Goal: Task Accomplishment & Management: Use online tool/utility

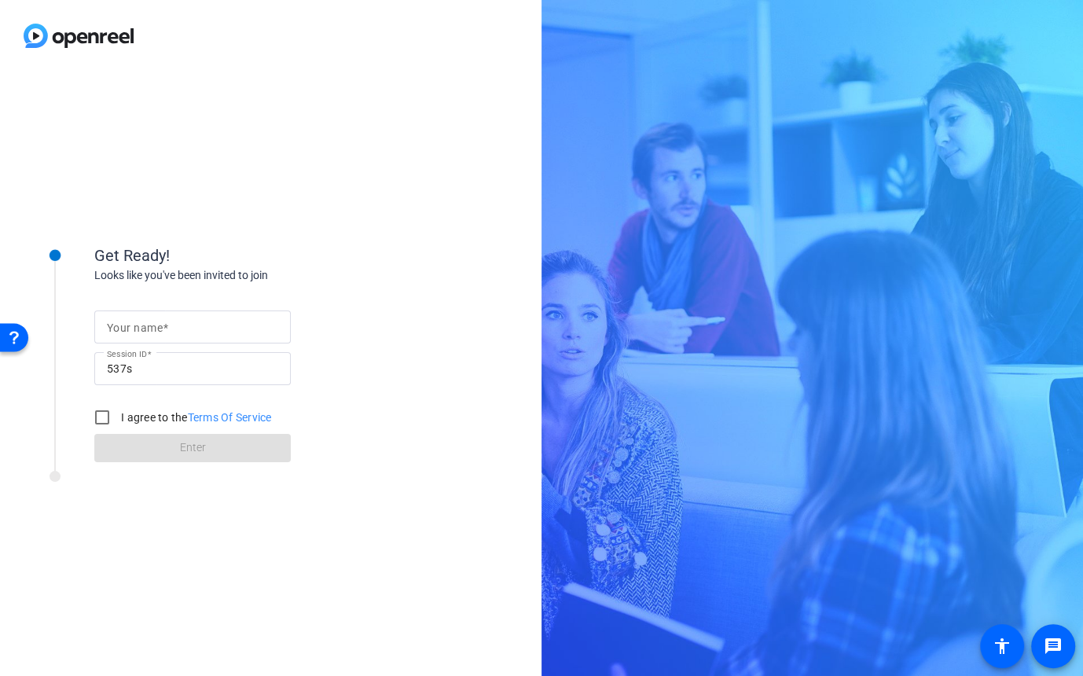
click at [193, 322] on input "Your name" at bounding box center [192, 327] width 171 height 19
type input "[PERSON_NAME]"
click at [101, 416] on input "I agree to the Terms Of Service" at bounding box center [101, 417] width 31 height 31
checkbox input "true"
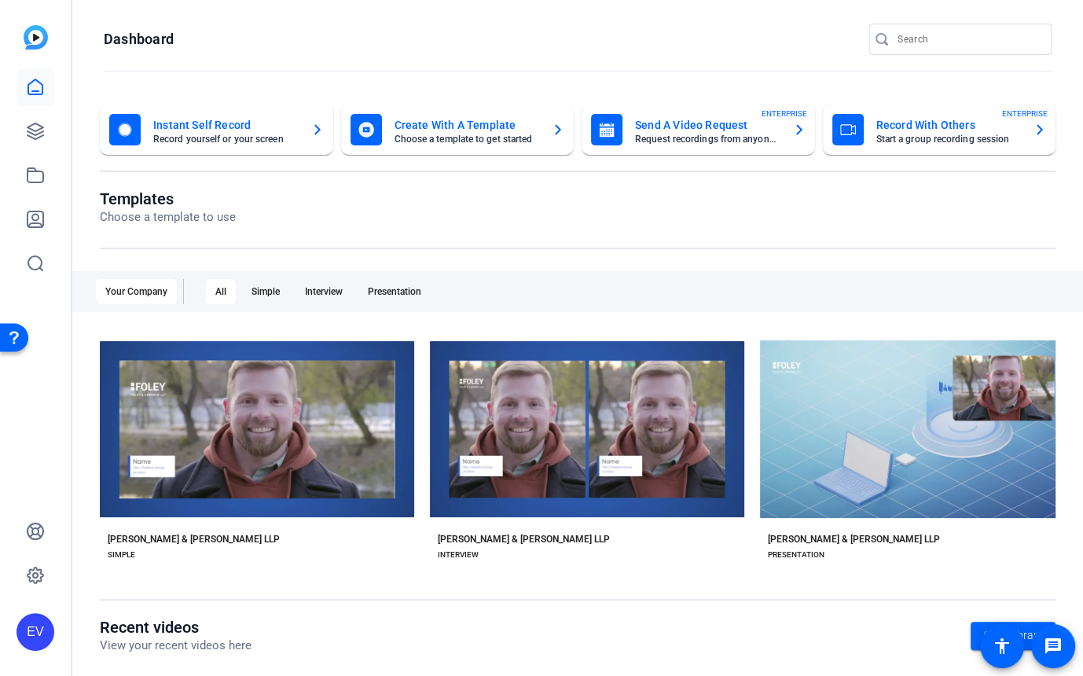
click at [64, 142] on div "EV" at bounding box center [35, 338] width 71 height 676
click at [23, 127] on link at bounding box center [36, 131] width 38 height 38
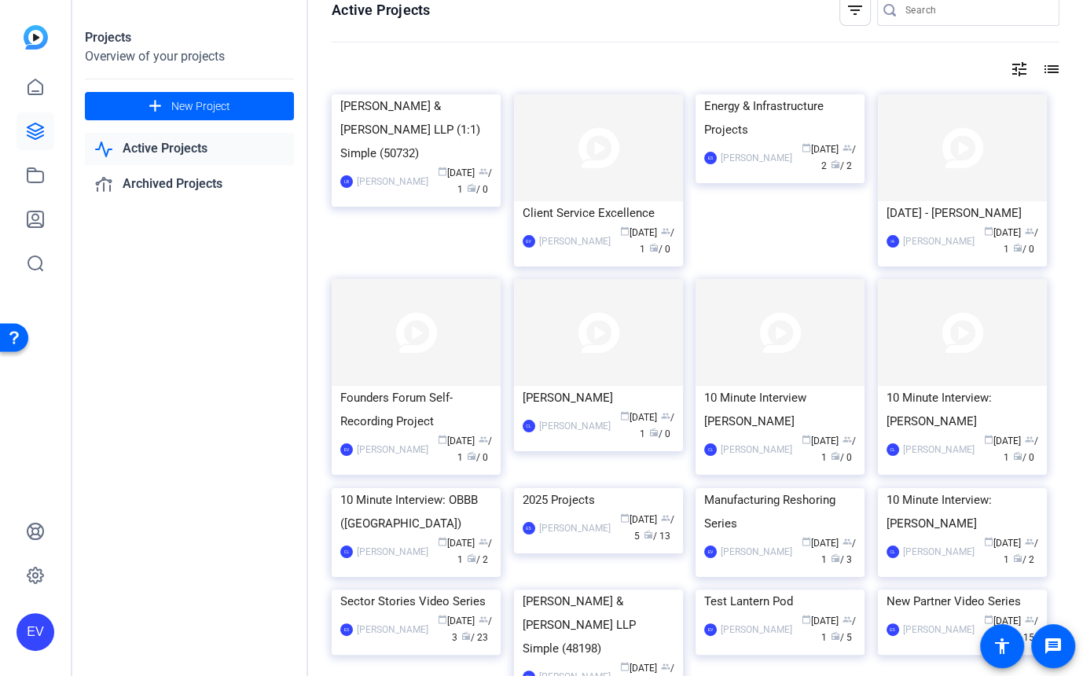
scroll to position [22, 0]
click at [771, 94] on img at bounding box center [780, 94] width 169 height 0
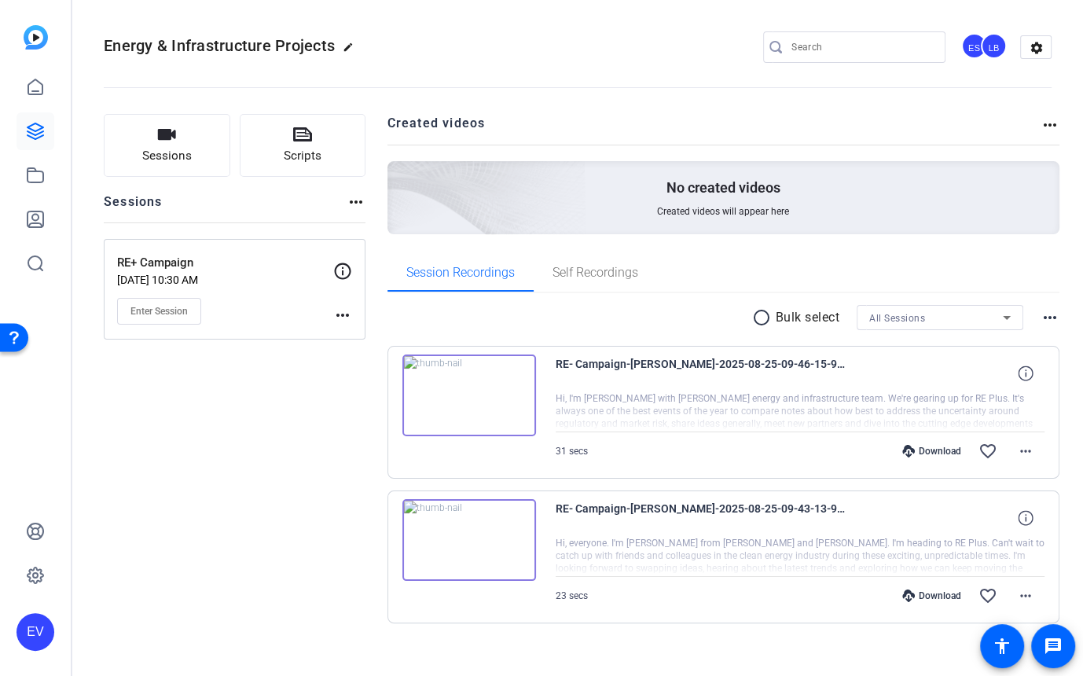
click at [471, 398] on img at bounding box center [470, 396] width 134 height 82
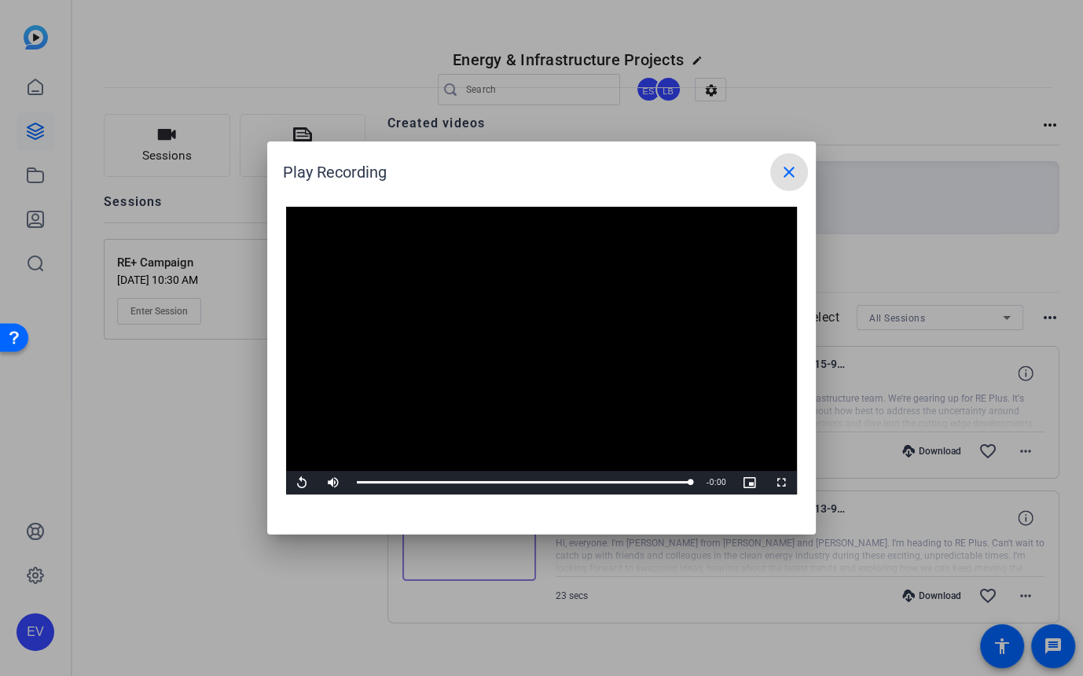
click at [789, 171] on mat-icon "close" at bounding box center [789, 172] width 19 height 19
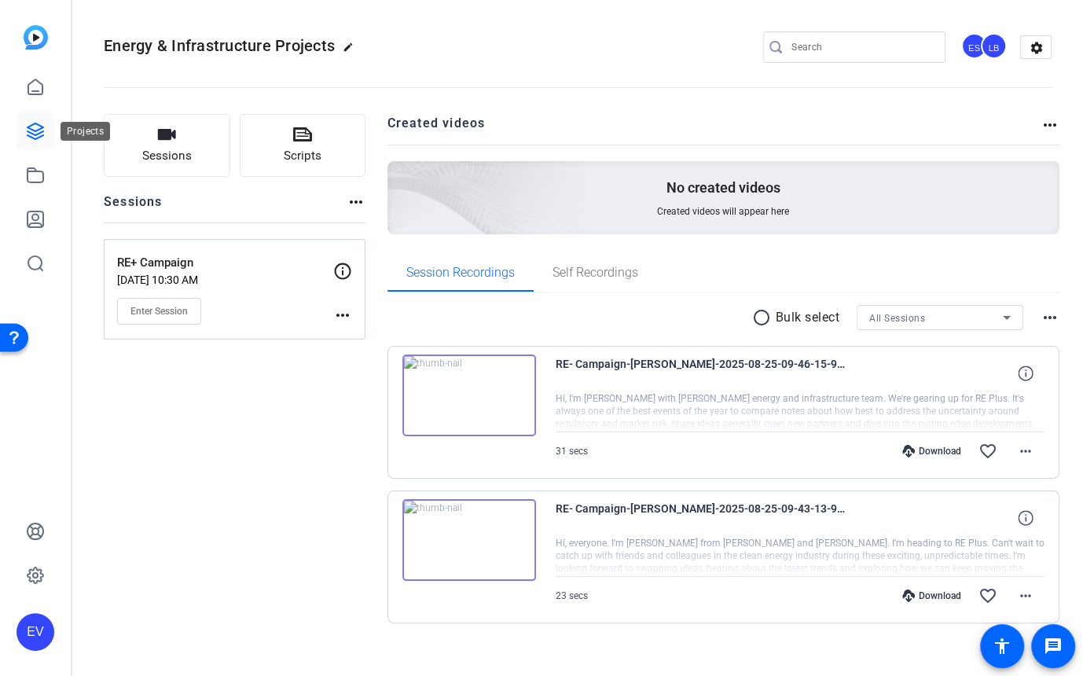
click at [32, 138] on icon at bounding box center [36, 131] width 16 height 16
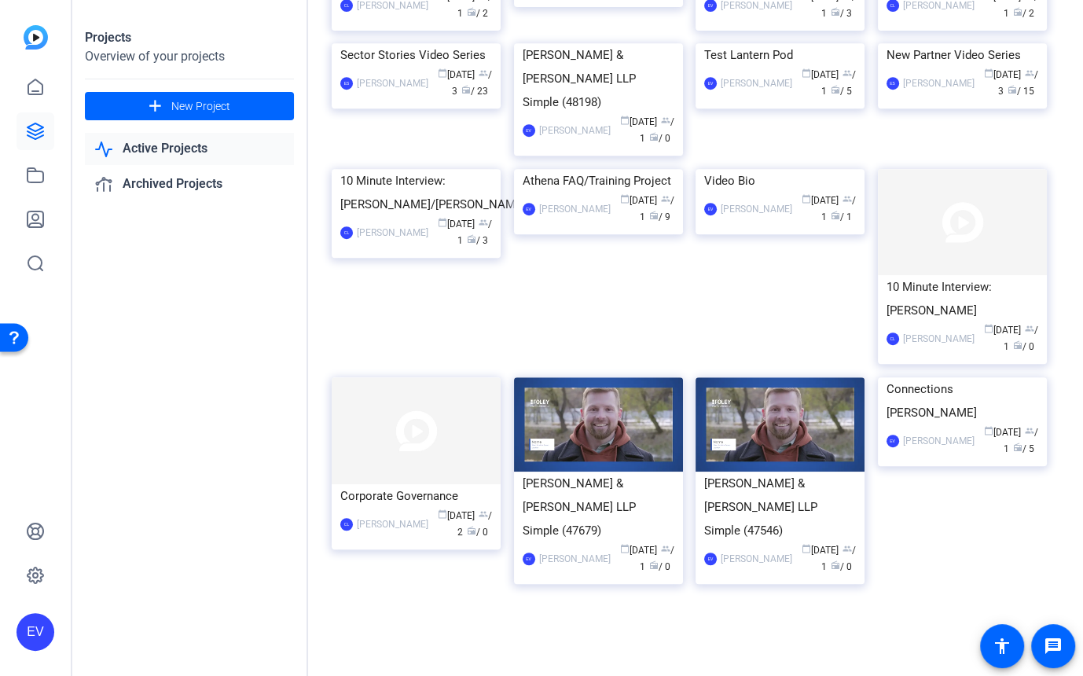
scroll to position [708, 0]
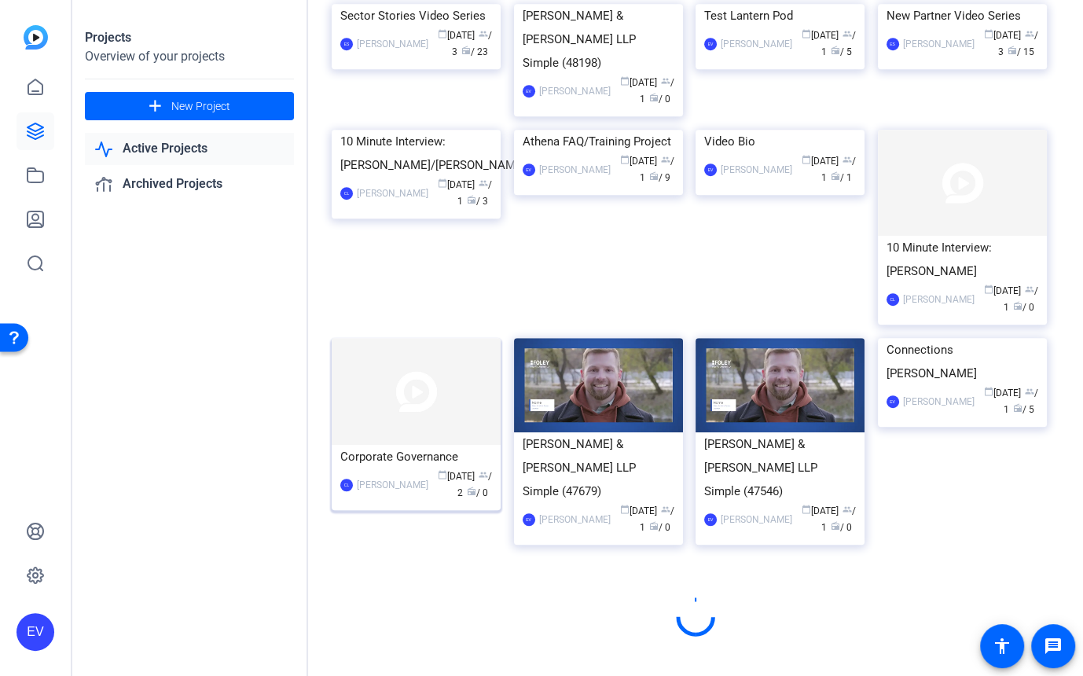
click at [418, 445] on img at bounding box center [416, 391] width 169 height 107
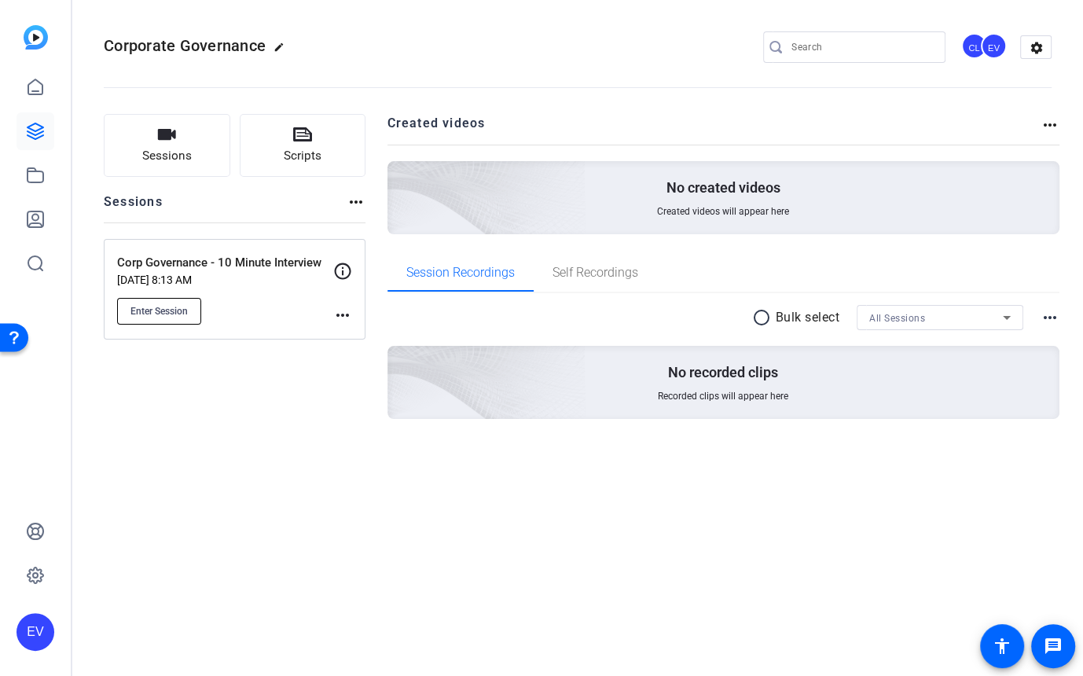
click at [182, 309] on span "Enter Session" at bounding box center [159, 311] width 57 height 13
click at [36, 138] on icon at bounding box center [36, 131] width 16 height 16
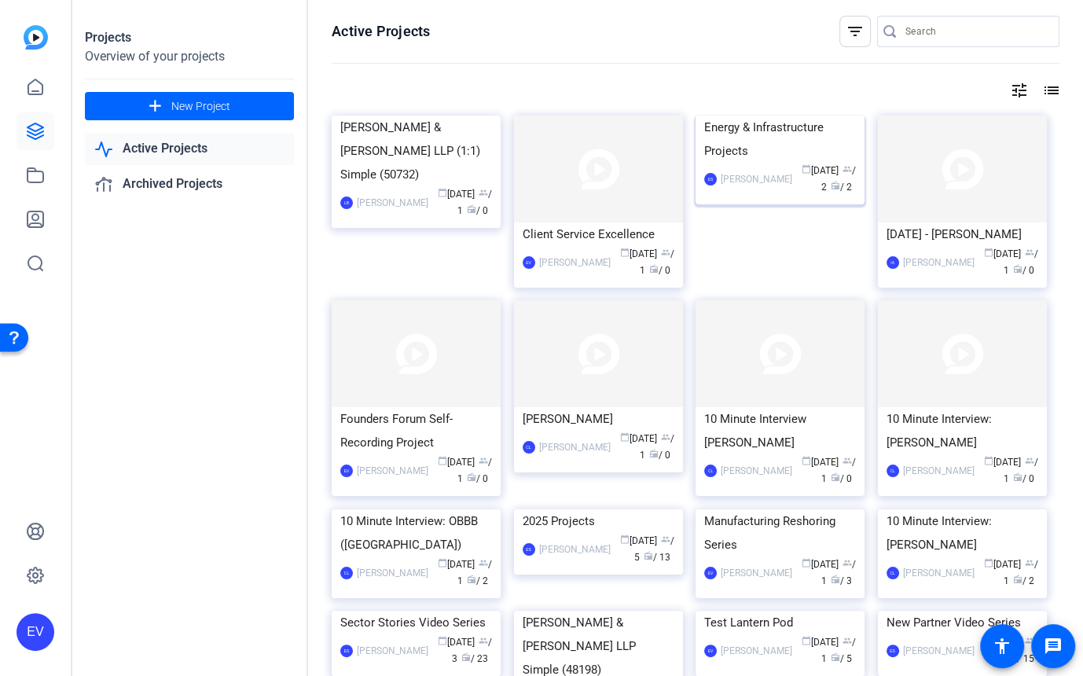
click at [797, 116] on img at bounding box center [780, 116] width 169 height 0
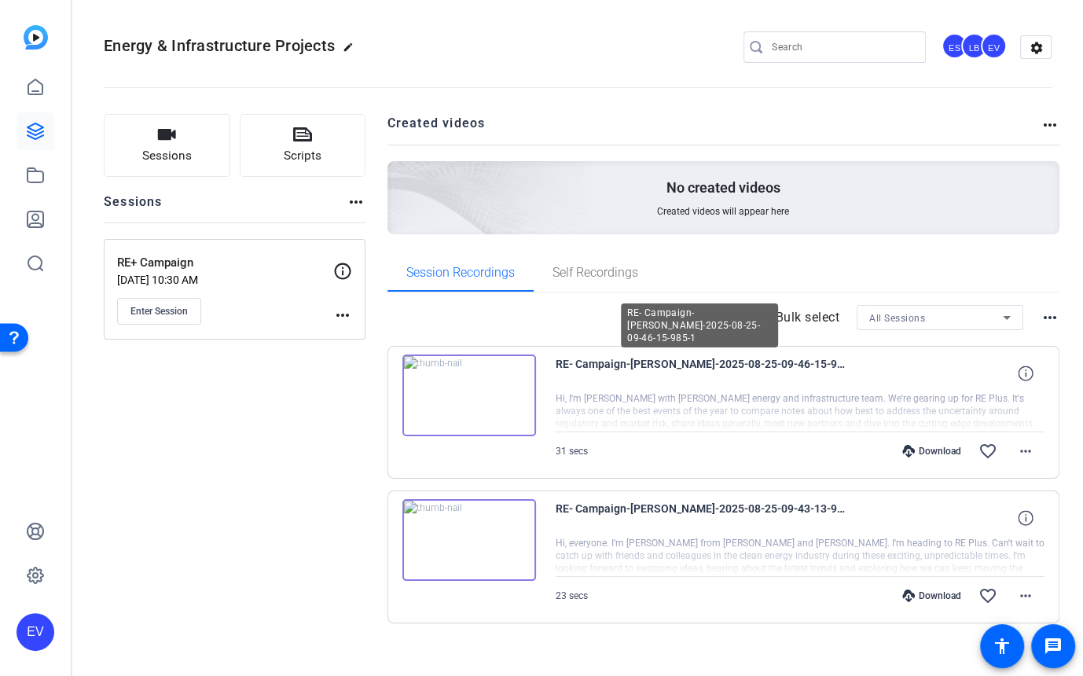
scroll to position [14, 0]
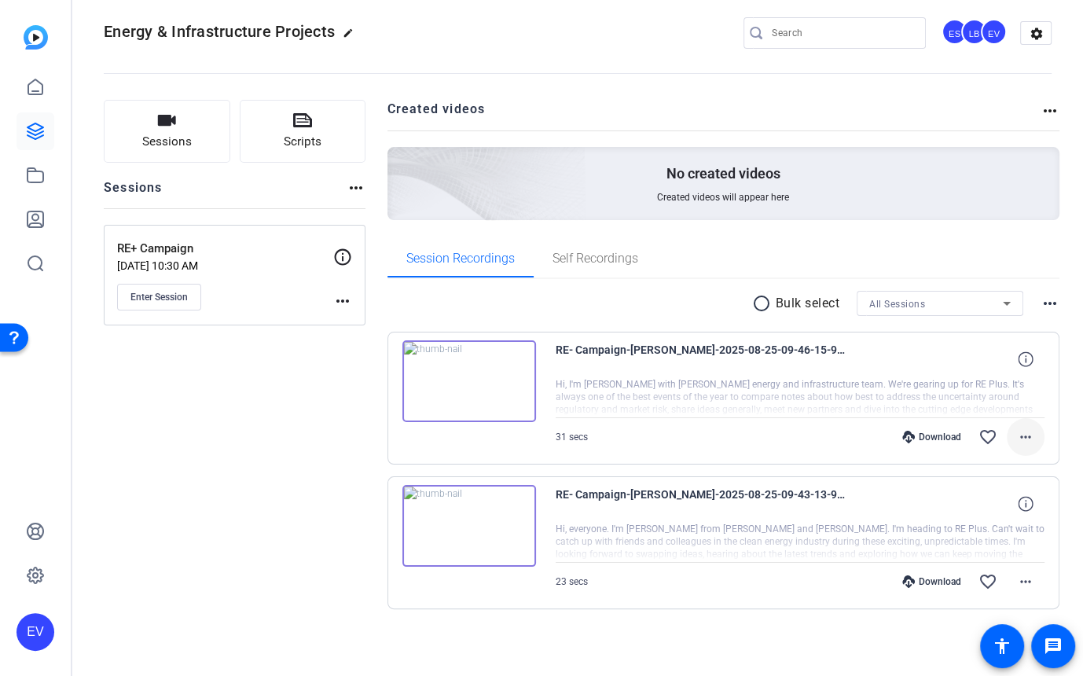
click at [1023, 440] on mat-icon "more_horiz" at bounding box center [1026, 437] width 19 height 19
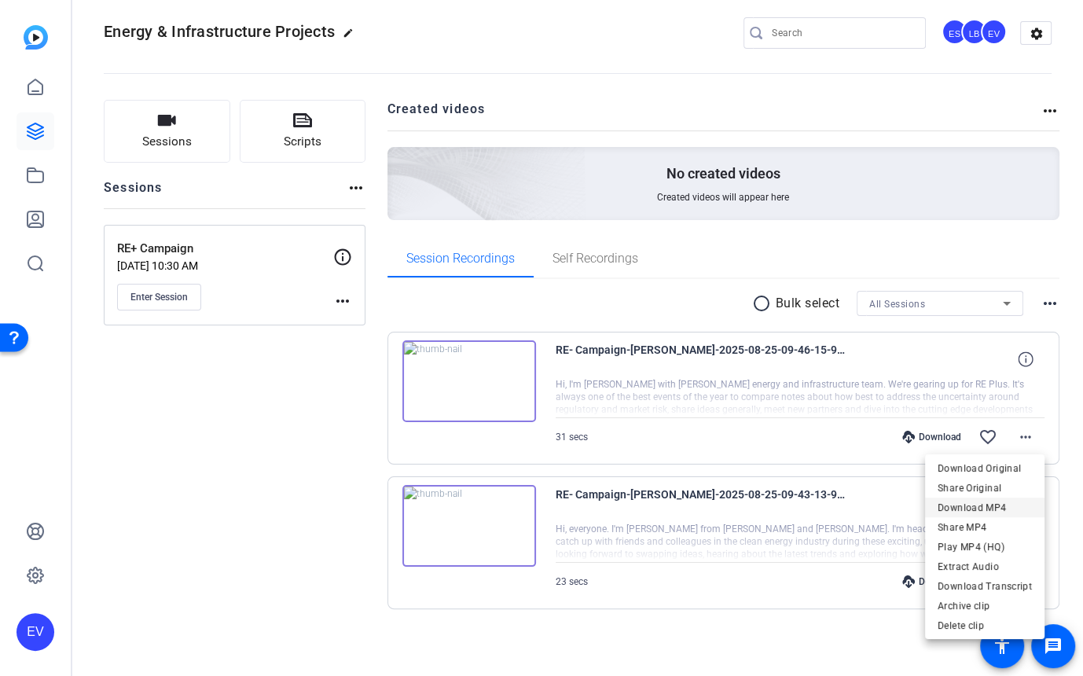
click at [971, 507] on span "Download MP4" at bounding box center [985, 507] width 94 height 19
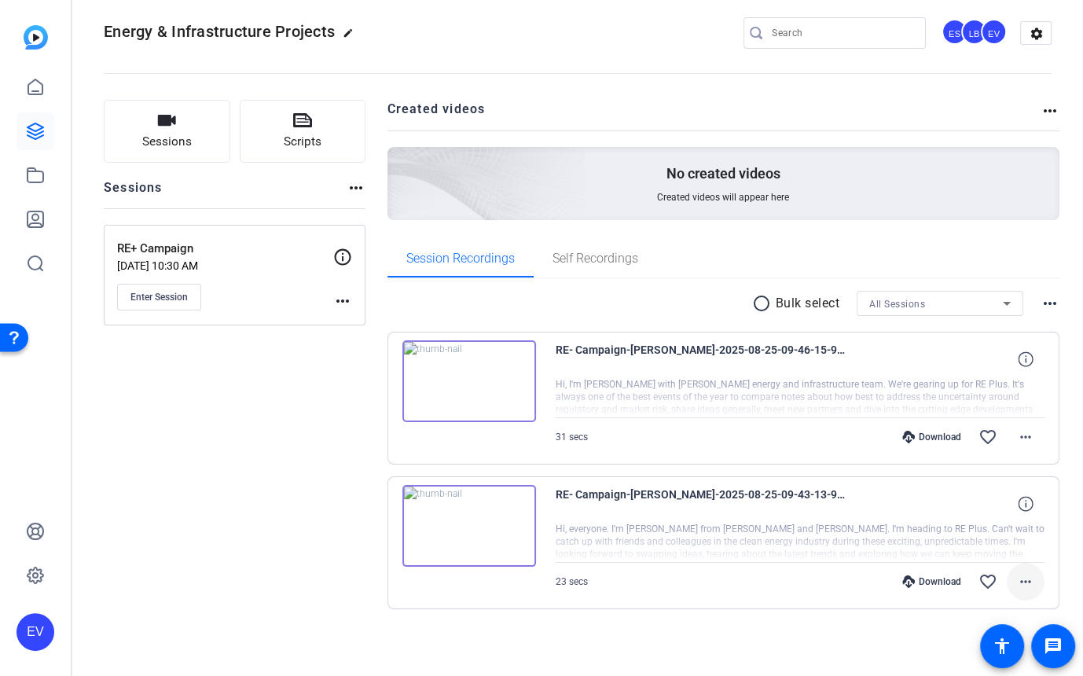
click at [1031, 575] on mat-icon "more_horiz" at bounding box center [1026, 581] width 19 height 19
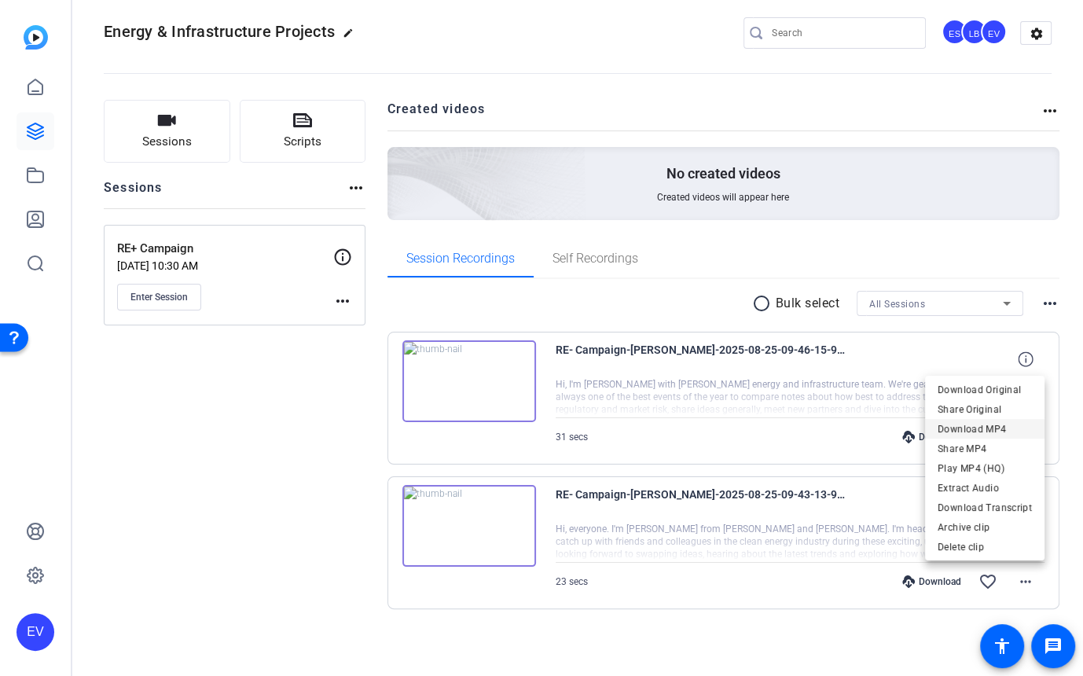
click at [978, 427] on span "Download MP4" at bounding box center [985, 428] width 94 height 19
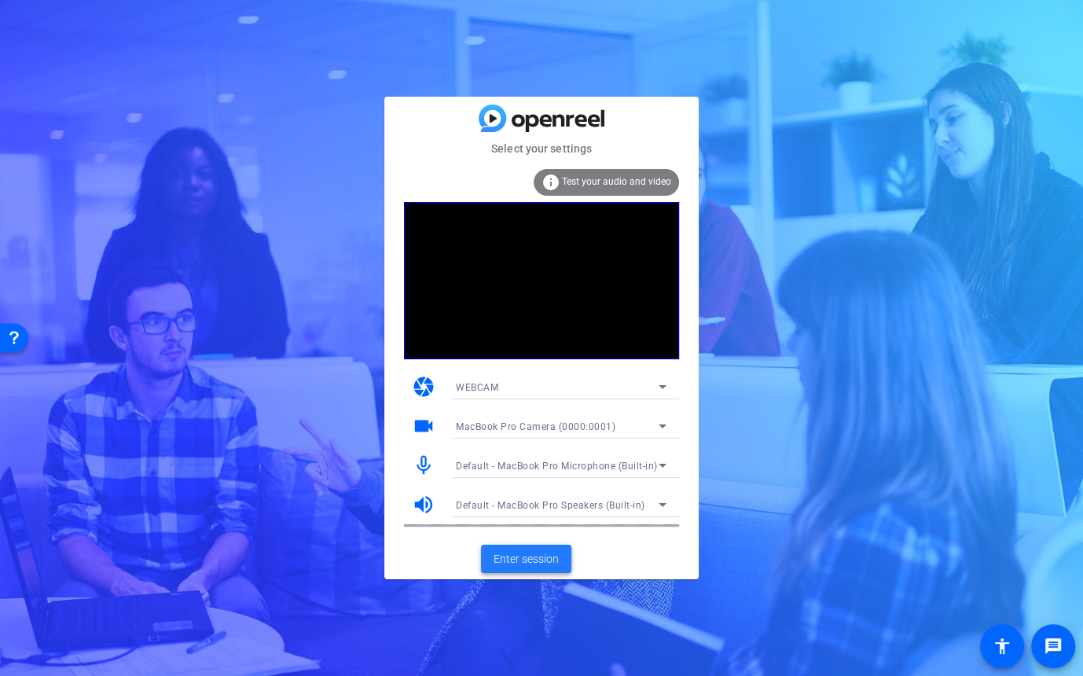
click at [547, 563] on span "Enter session" at bounding box center [526, 559] width 65 height 17
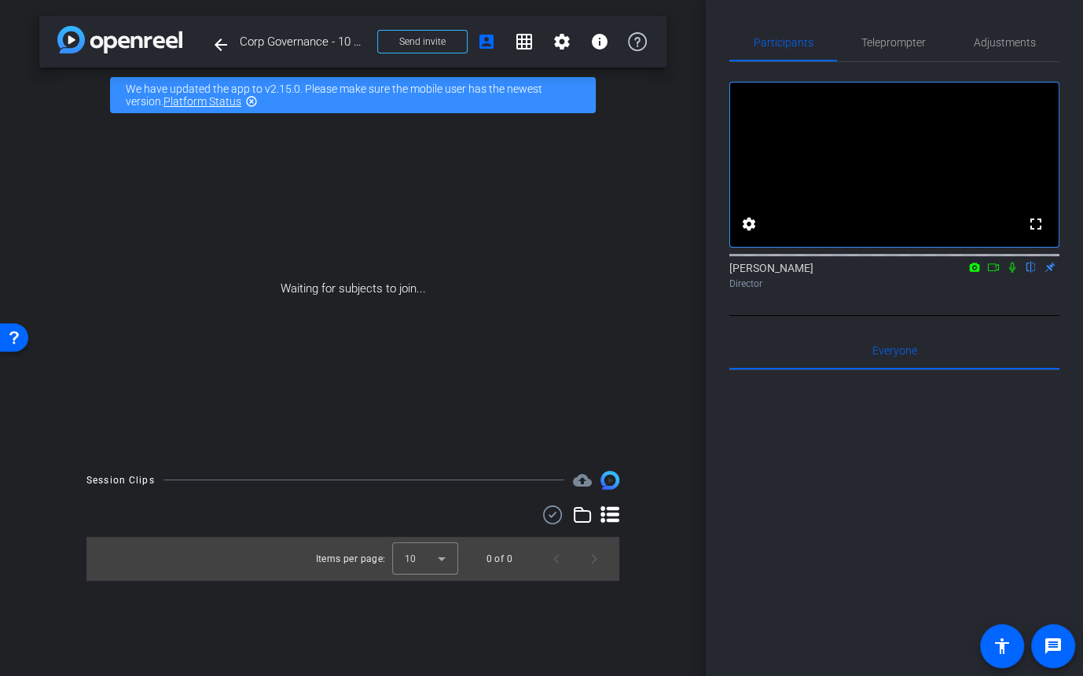
click at [994, 273] on icon at bounding box center [993, 267] width 13 height 11
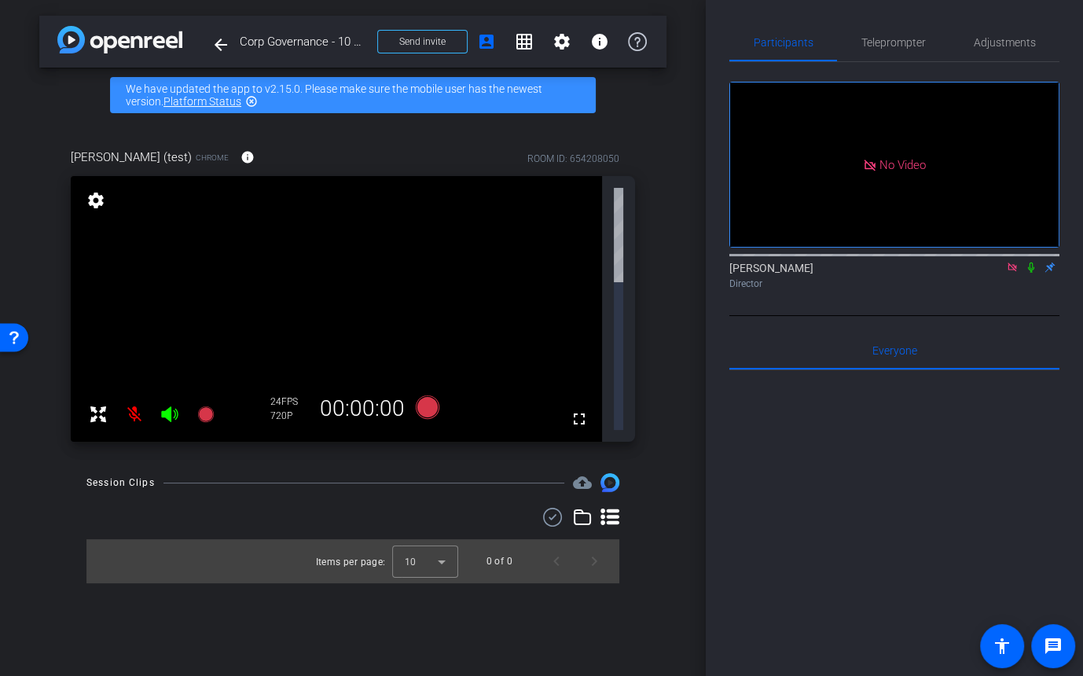
click at [1031, 273] on icon at bounding box center [1031, 267] width 13 height 11
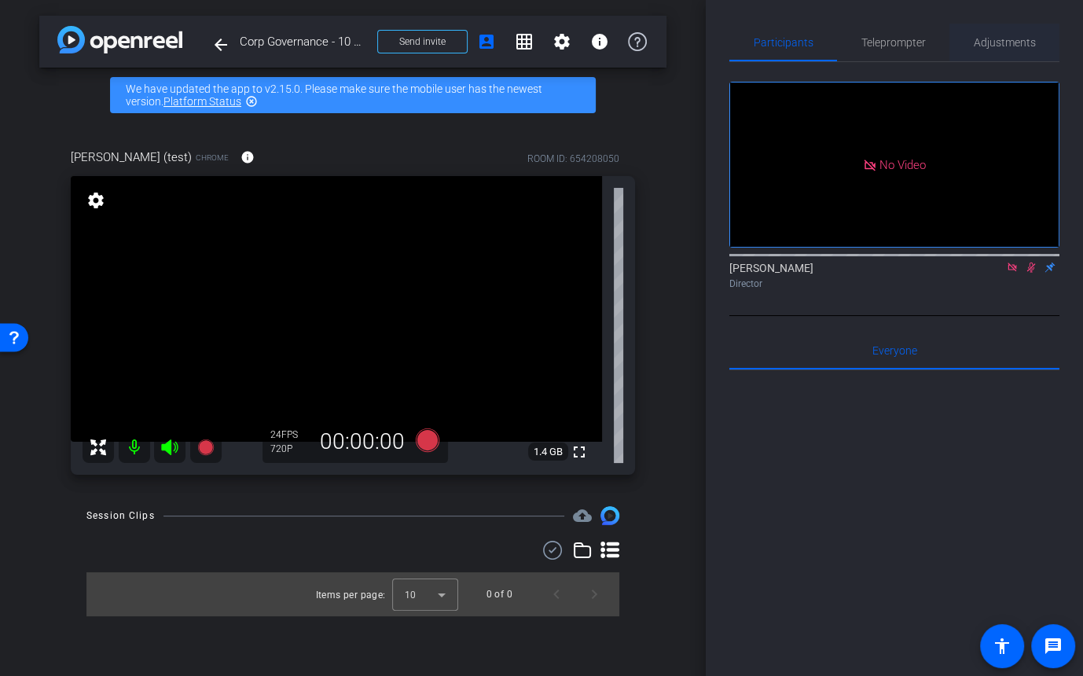
click at [1013, 49] on span "Adjustments" at bounding box center [1005, 43] width 62 height 38
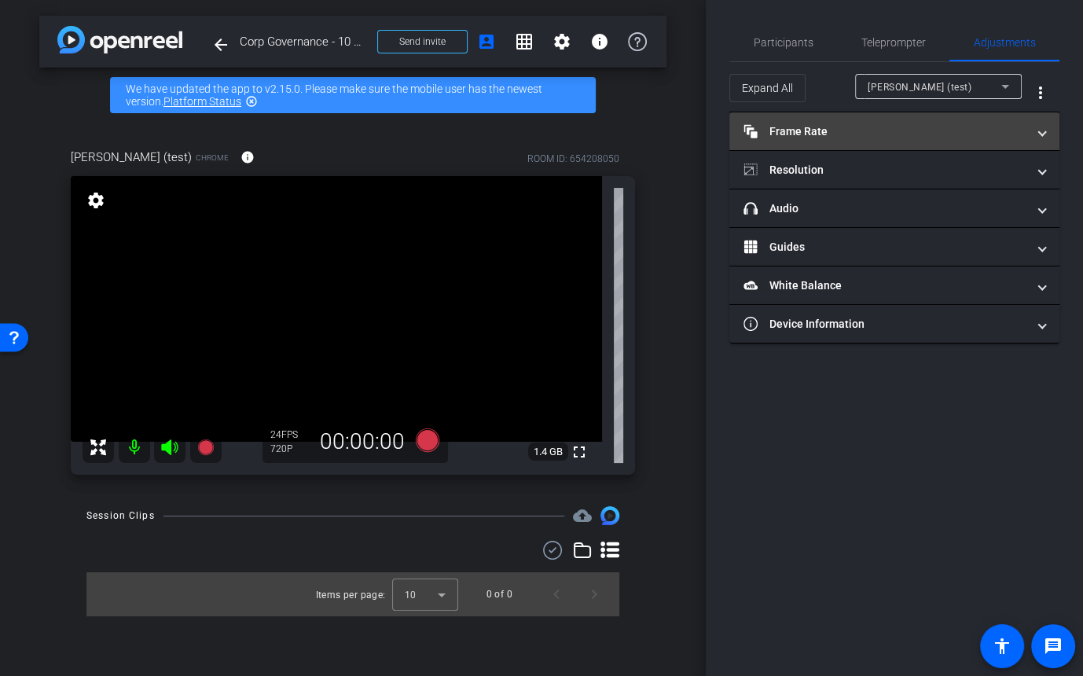
click at [786, 129] on mat-panel-title "Frame Rate Frame Rate" at bounding box center [885, 131] width 283 height 17
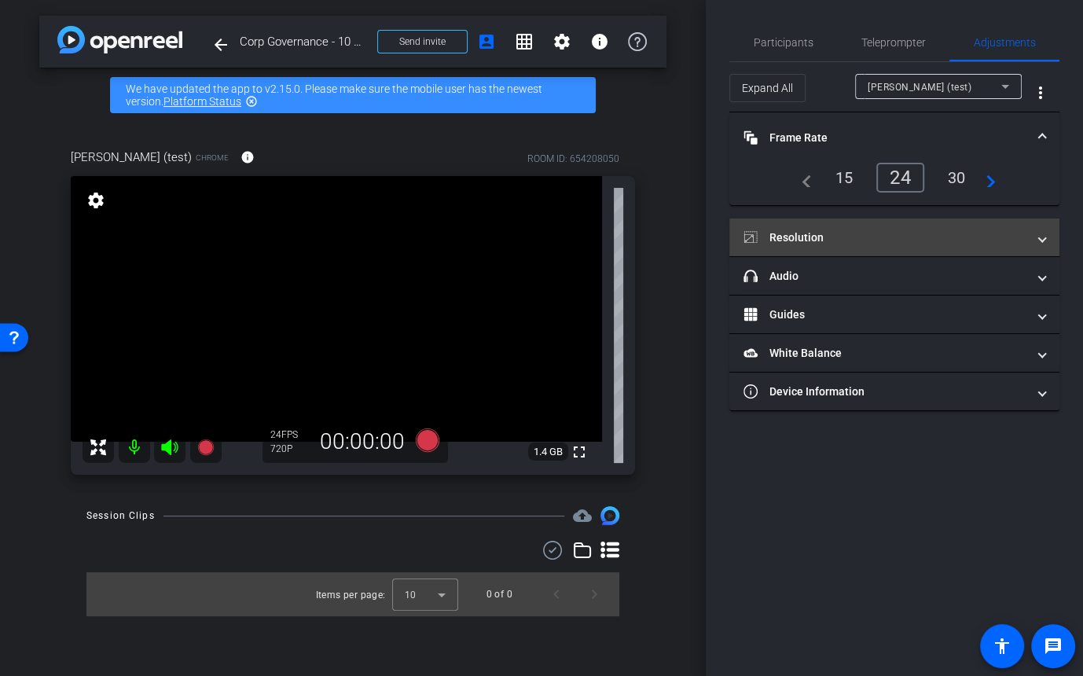
click at [777, 237] on mat-panel-title "Resolution" at bounding box center [885, 238] width 283 height 17
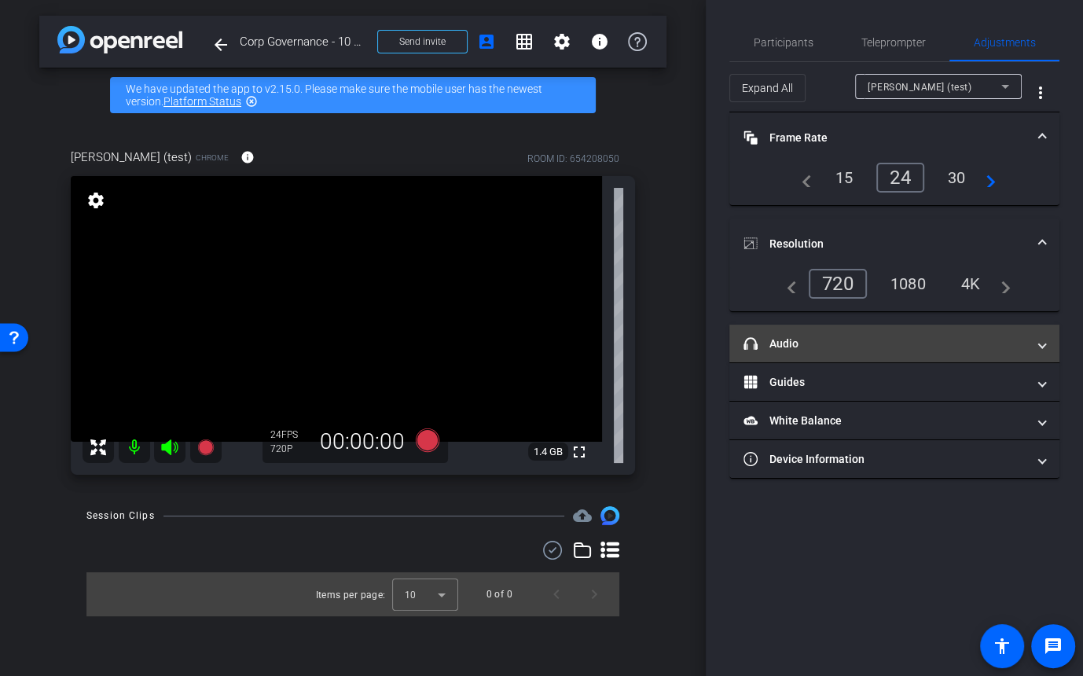
click at [787, 342] on mat-panel-title "headphone icon Audio" at bounding box center [885, 344] width 283 height 17
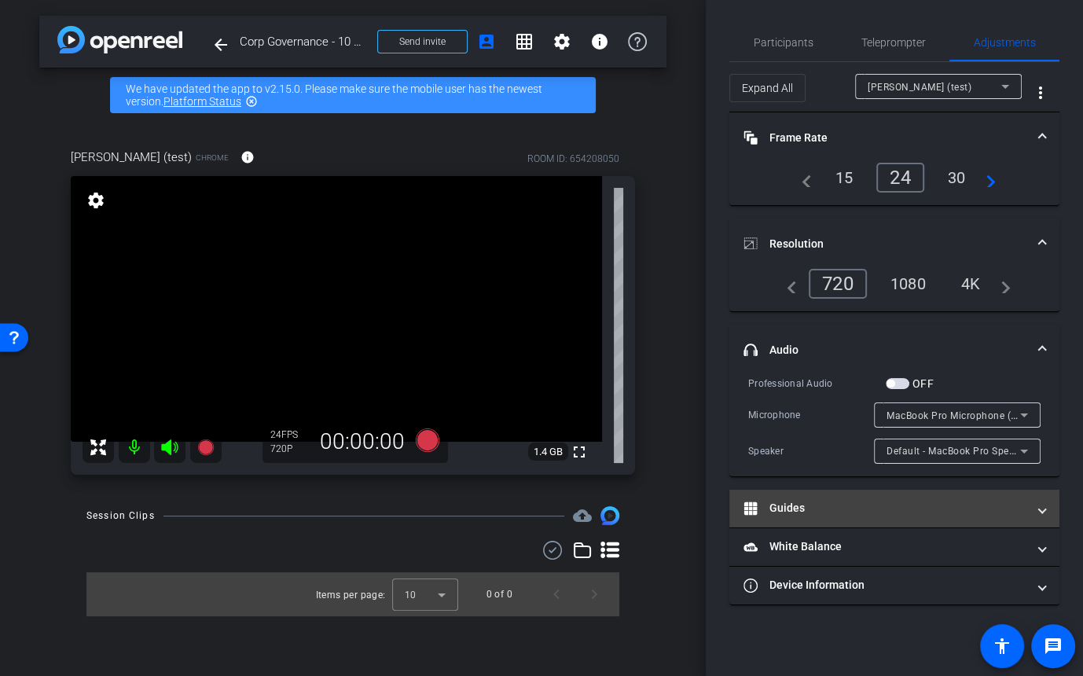
click at [792, 493] on mat-expansion-panel-header "Guides" at bounding box center [895, 509] width 330 height 38
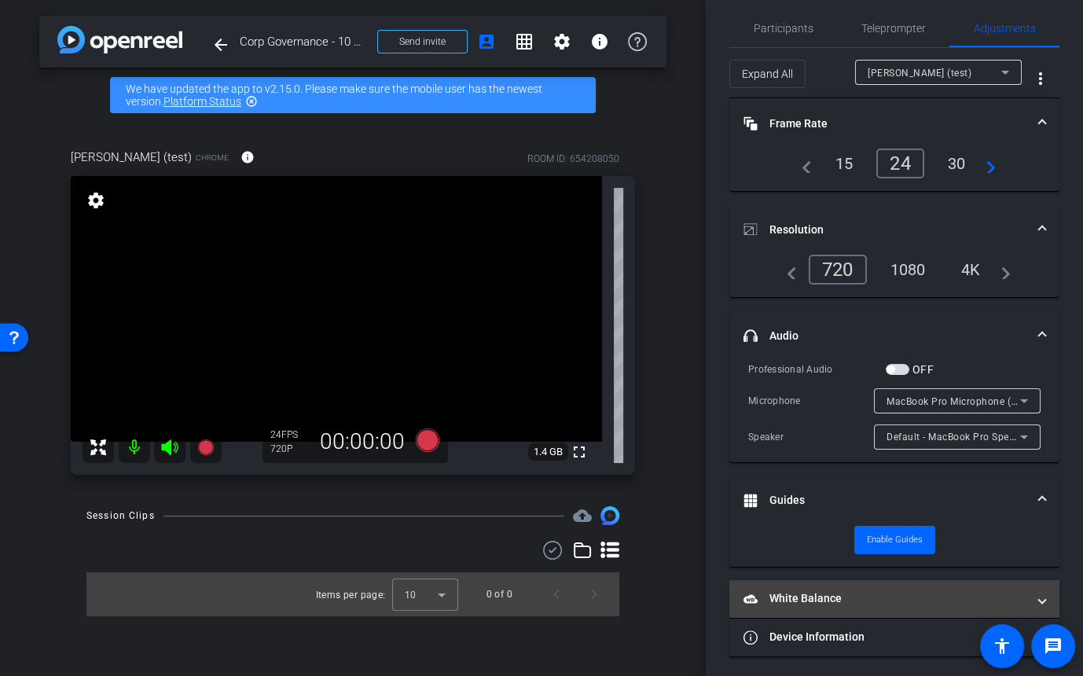
click at [808, 597] on mat-panel-title "White Balance White Balance" at bounding box center [885, 598] width 283 height 17
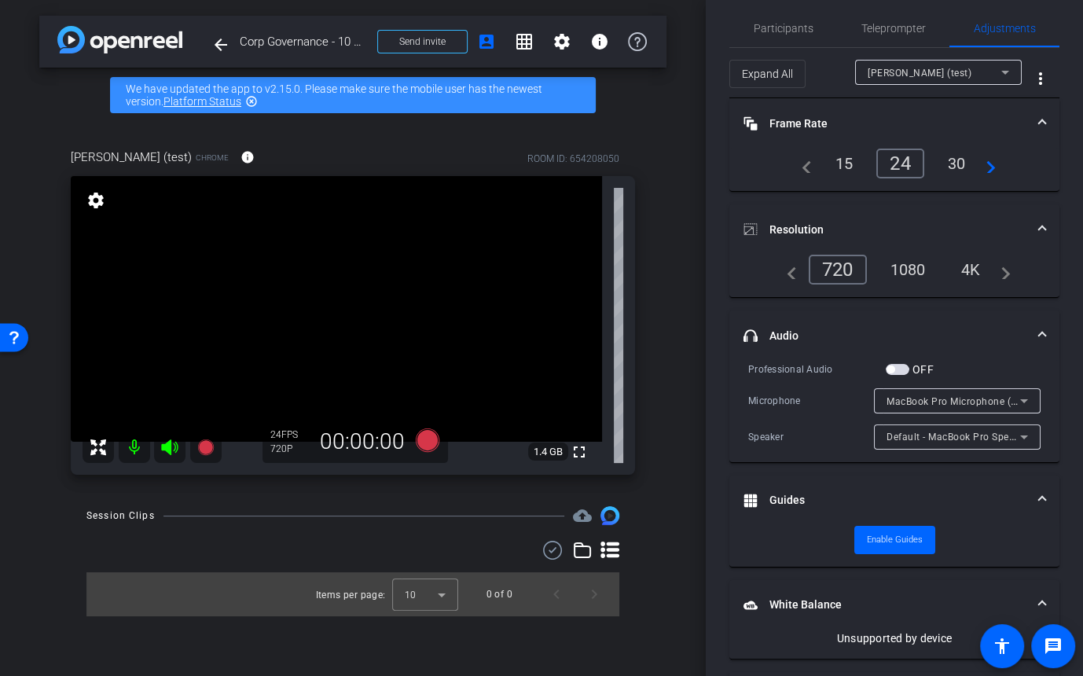
scroll to position [68, 0]
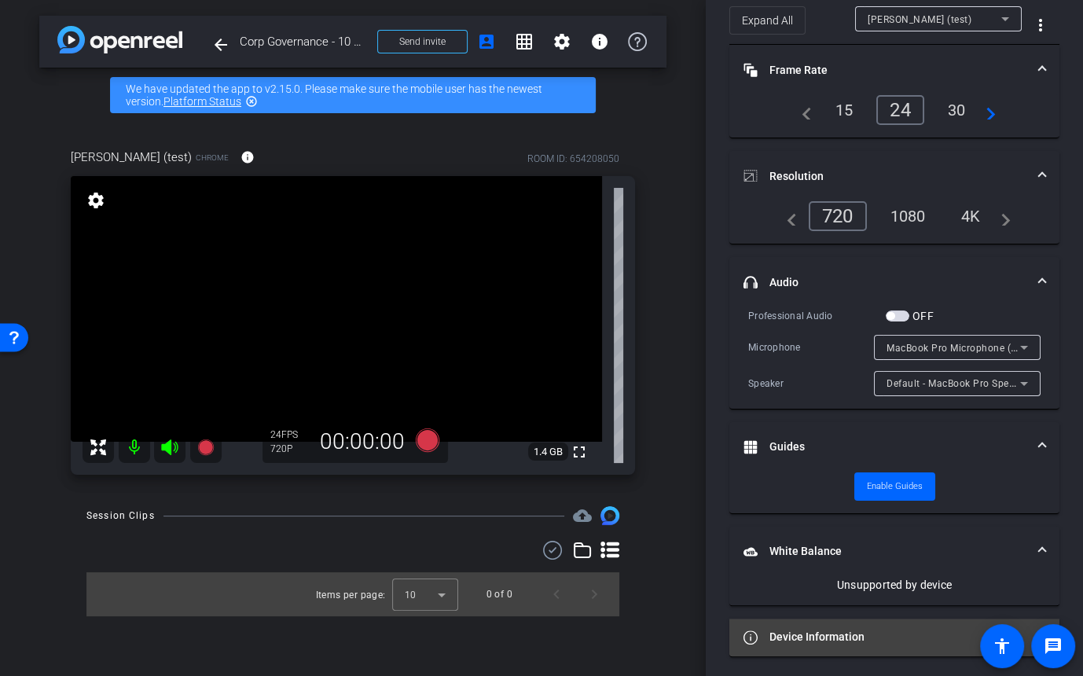
click at [807, 630] on mat-panel-title "Device Information" at bounding box center [885, 637] width 283 height 17
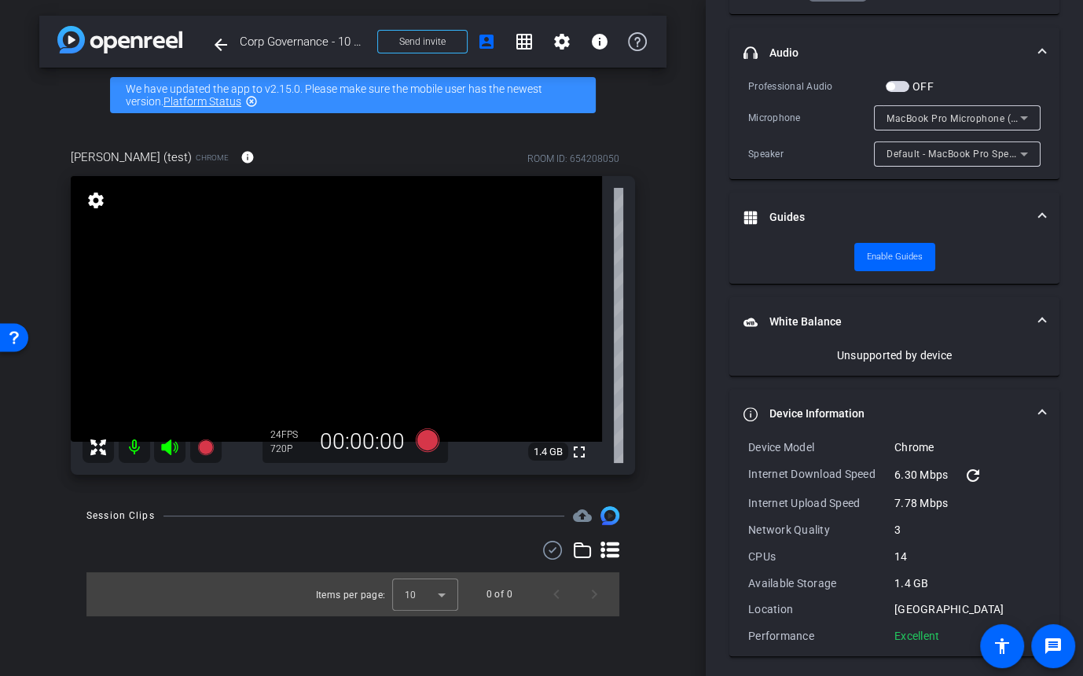
scroll to position [0, 0]
